Goal: Task Accomplishment & Management: Complete application form

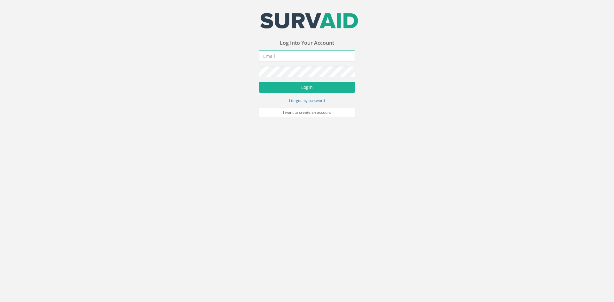
click at [282, 56] on input "email" at bounding box center [307, 56] width 96 height 11
click at [281, 56] on input "email" at bounding box center [307, 56] width 96 height 11
